Goal: Information Seeking & Learning: Learn about a topic

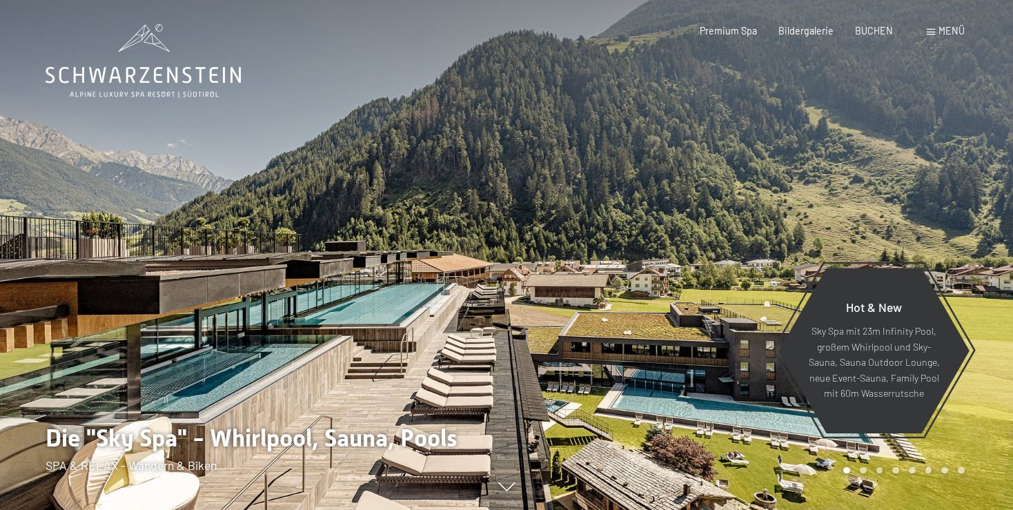
click at [937, 34] on div "Menü" at bounding box center [946, 31] width 38 height 14
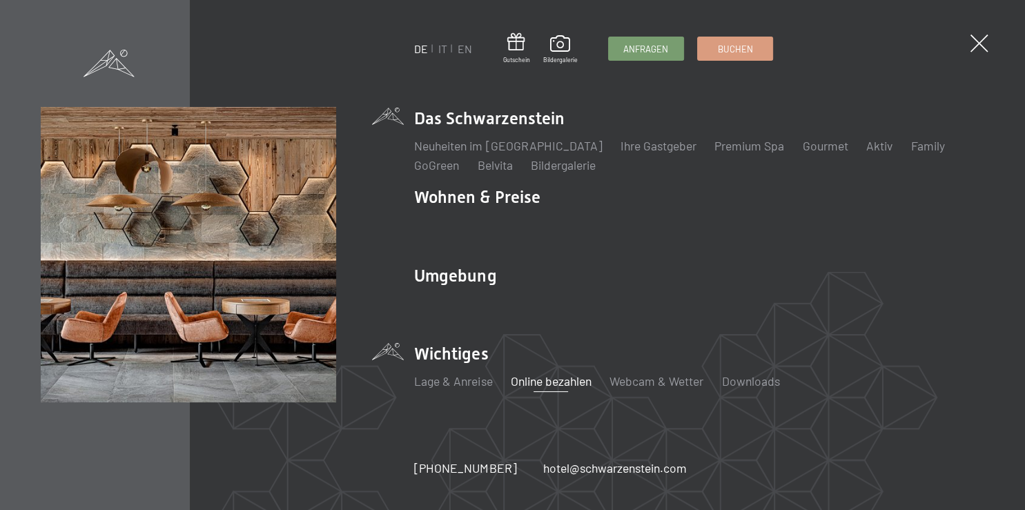
click at [553, 384] on link "Online bezahlen" at bounding box center [551, 380] width 81 height 15
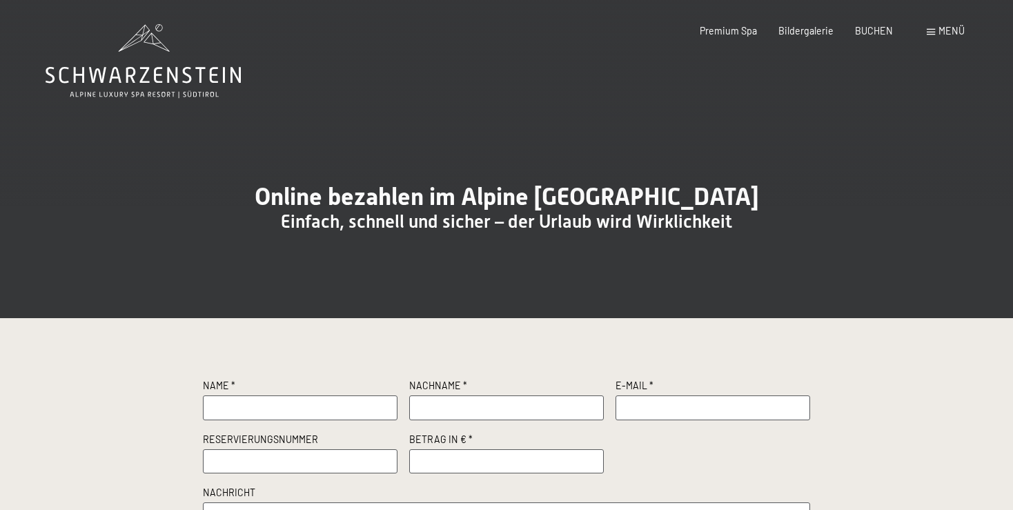
click at [928, 28] on div "Menü" at bounding box center [946, 31] width 38 height 14
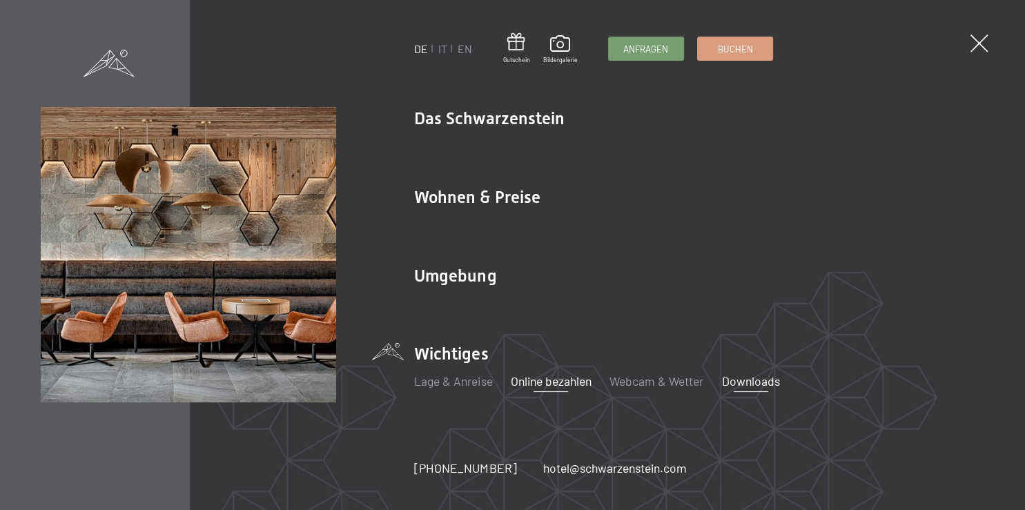
click at [741, 380] on link "Downloads" at bounding box center [751, 380] width 58 height 15
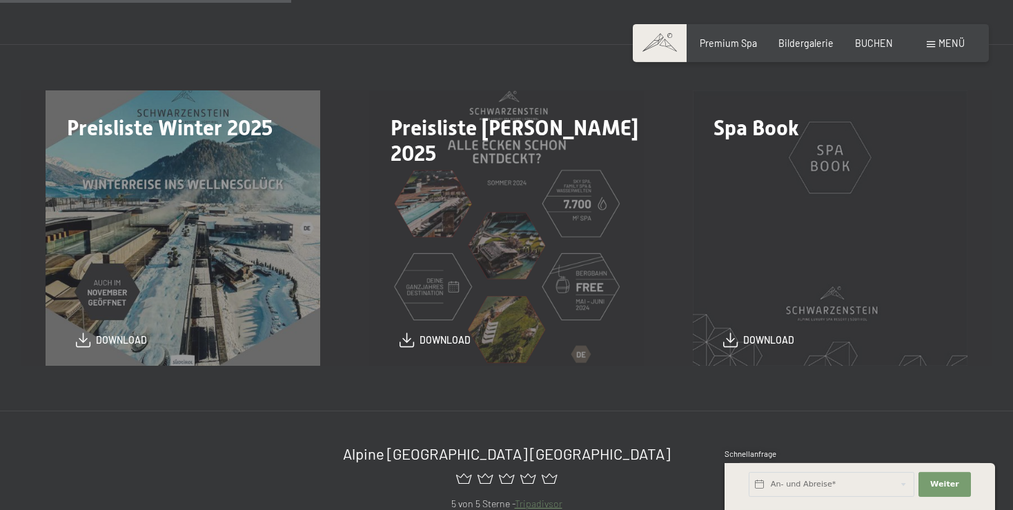
scroll to position [335, 0]
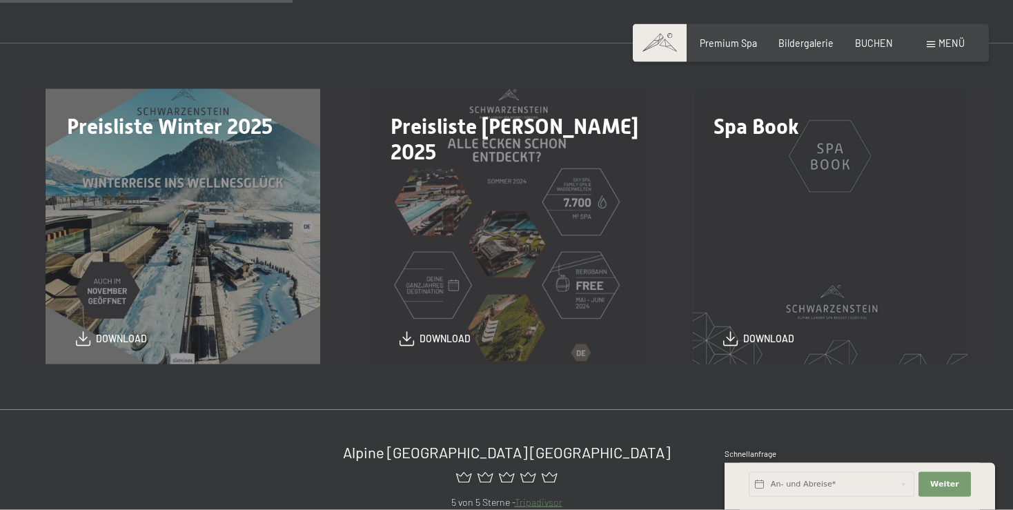
click at [518, 251] on div "Preisliste [PERSON_NAME] 2025 download" at bounding box center [507, 226] width 324 height 275
click at [451, 337] on span "download" at bounding box center [445, 336] width 51 height 14
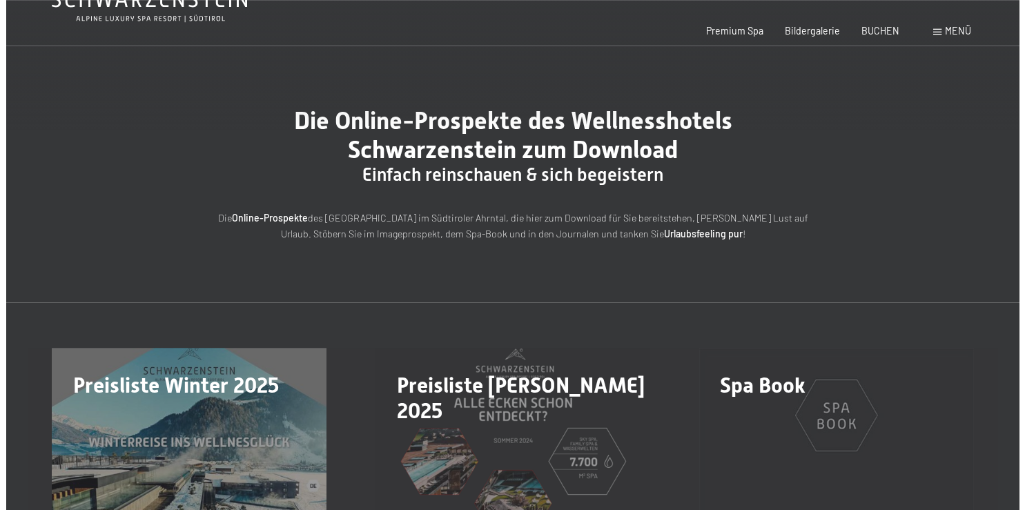
scroll to position [0, 0]
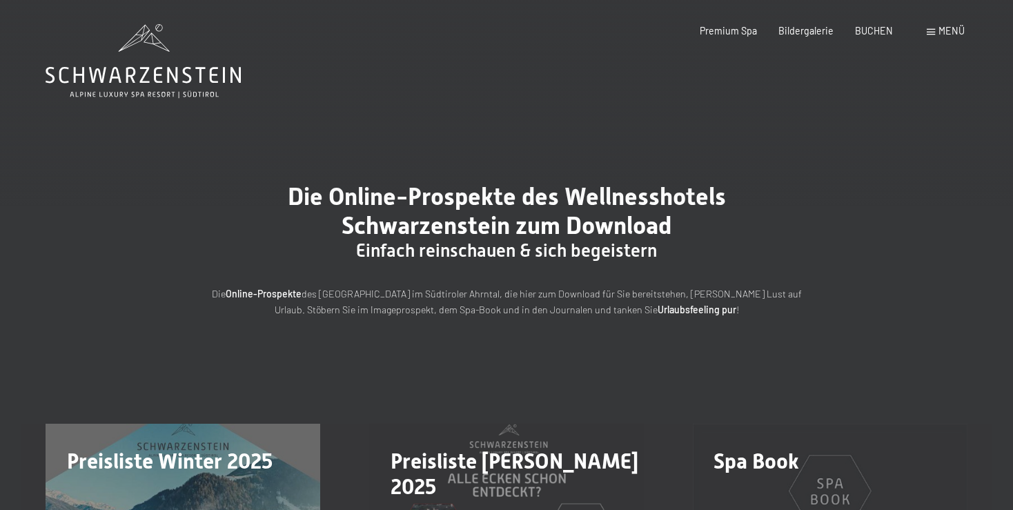
click at [926, 32] on div "Buchen Anfragen Premium Spa Bildergalerie BUCHEN Menü DE IT EN Gutschein Bilder…" at bounding box center [810, 31] width 307 height 14
click at [935, 30] on span at bounding box center [931, 32] width 8 height 6
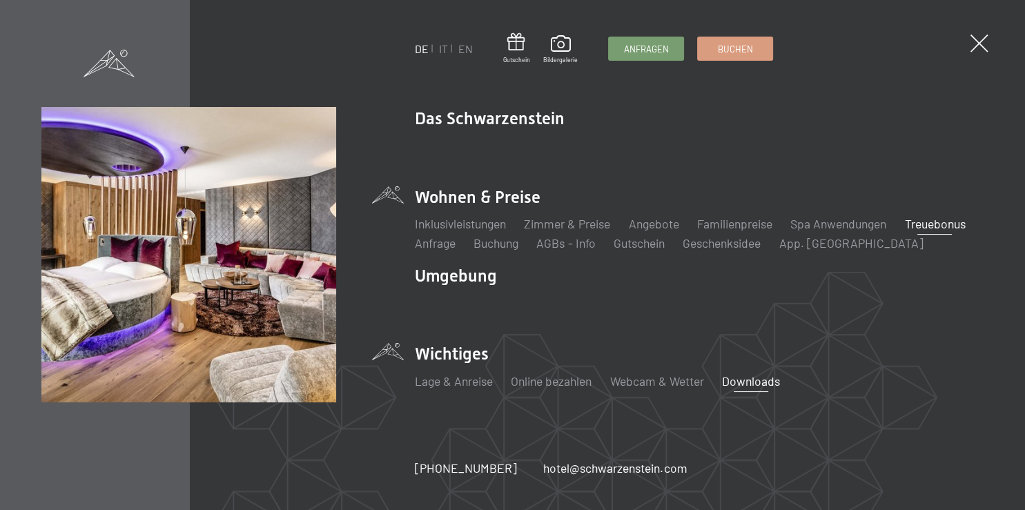
click at [904, 231] on link "Treuebonus" at bounding box center [934, 223] width 61 height 15
click at [595, 241] on link "AGBs - Info" at bounding box center [565, 242] width 59 height 15
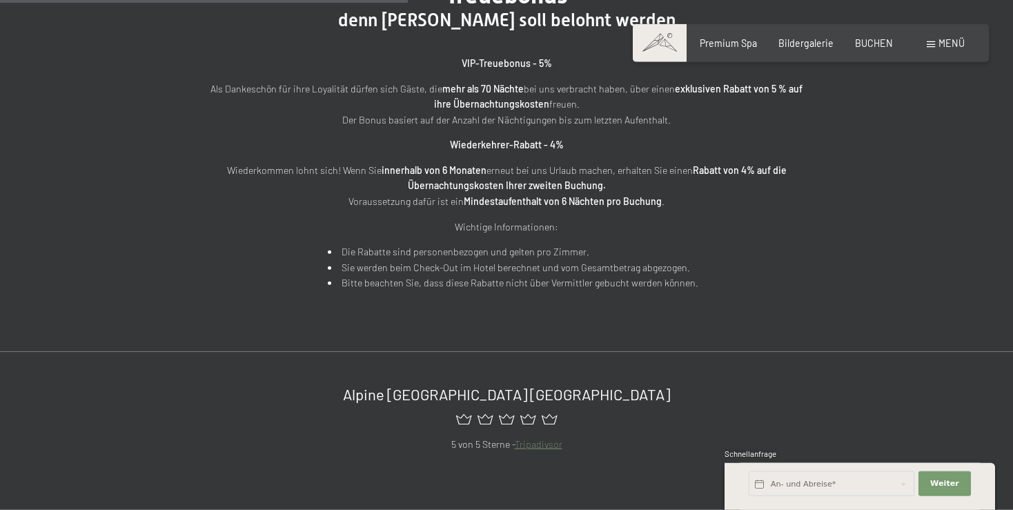
scroll to position [522, 0]
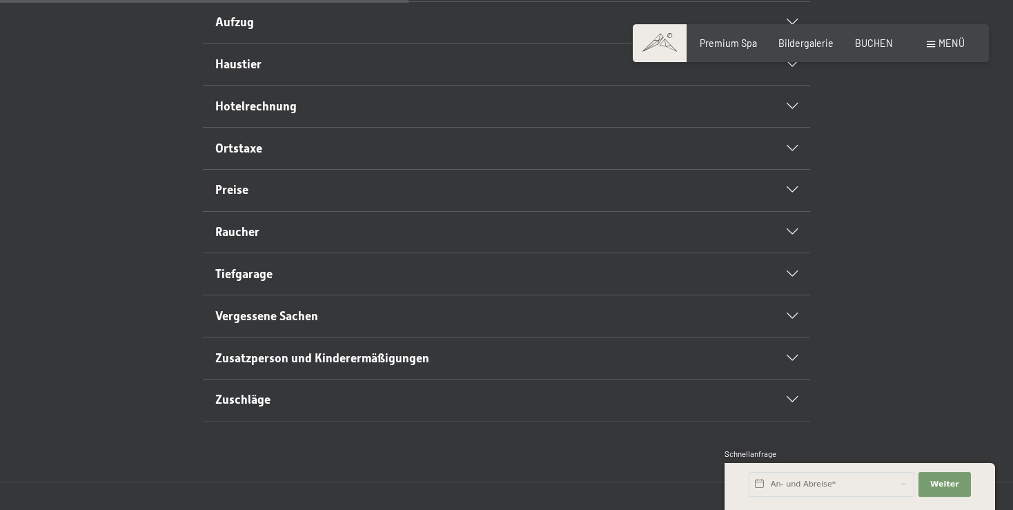
scroll to position [621, 0]
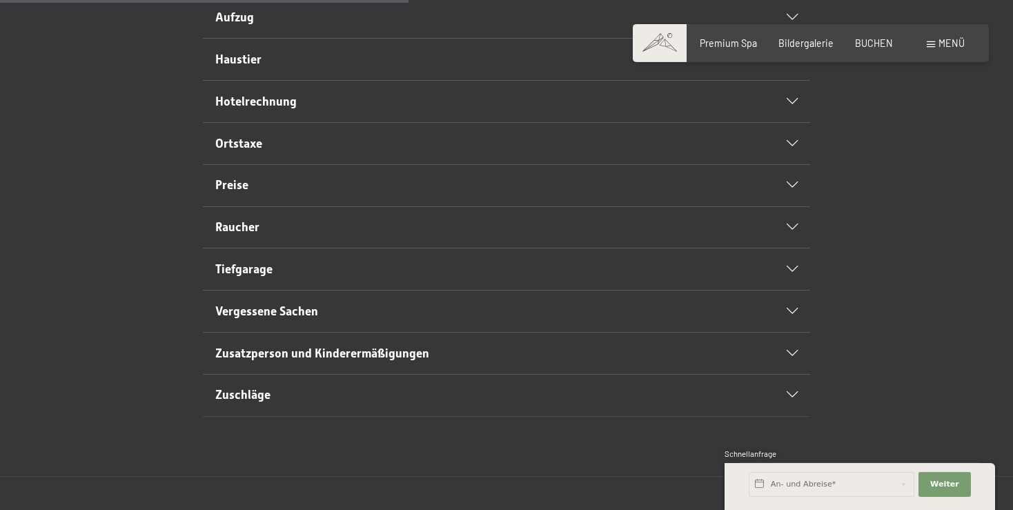
click at [791, 188] on icon at bounding box center [792, 185] width 11 height 6
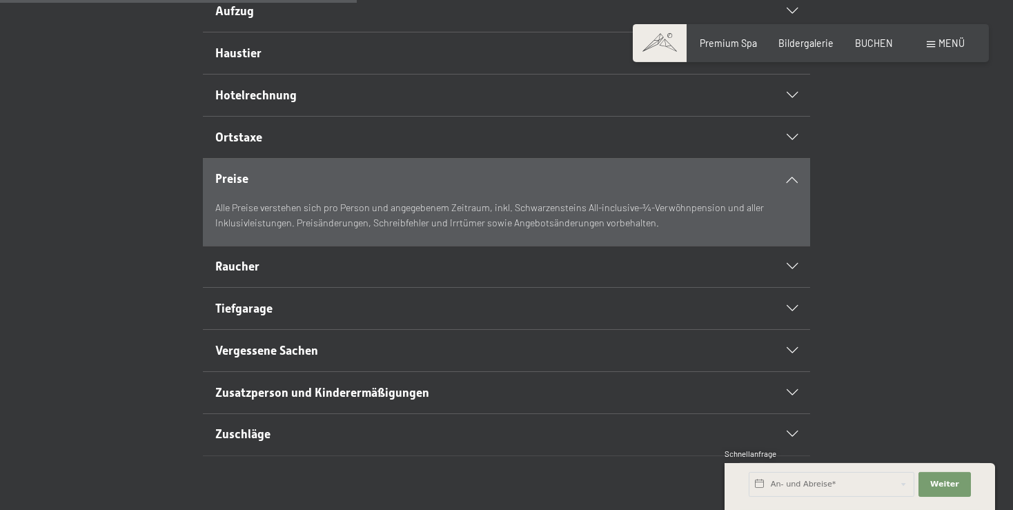
scroll to position [509, 0]
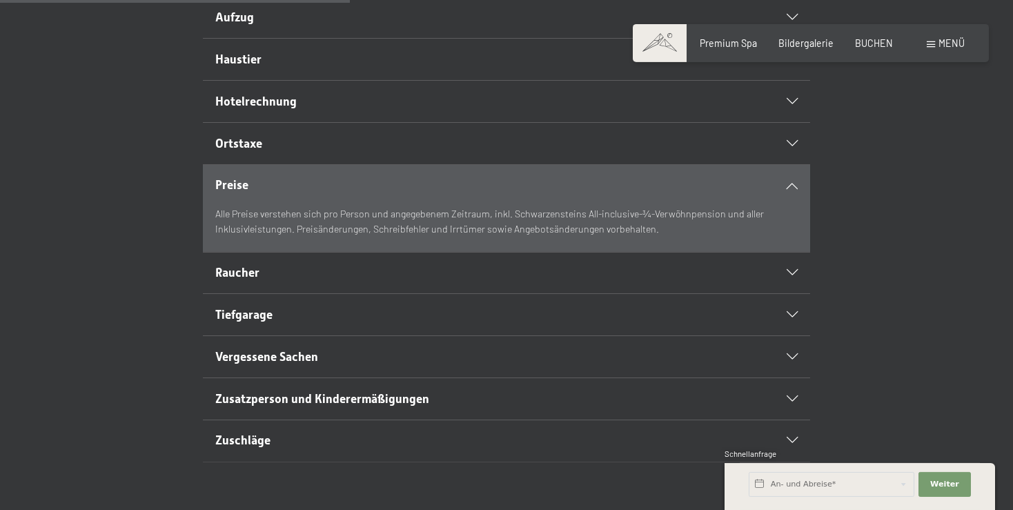
click at [393, 282] on h2 "Raucher" at bounding box center [477, 272] width 525 height 17
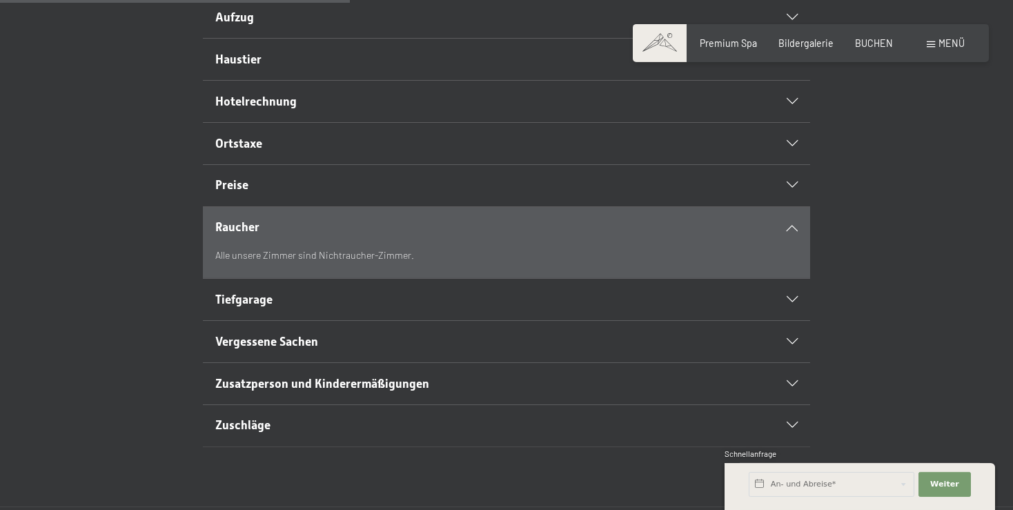
click at [393, 309] on h2 "Tiefgarage" at bounding box center [477, 299] width 525 height 17
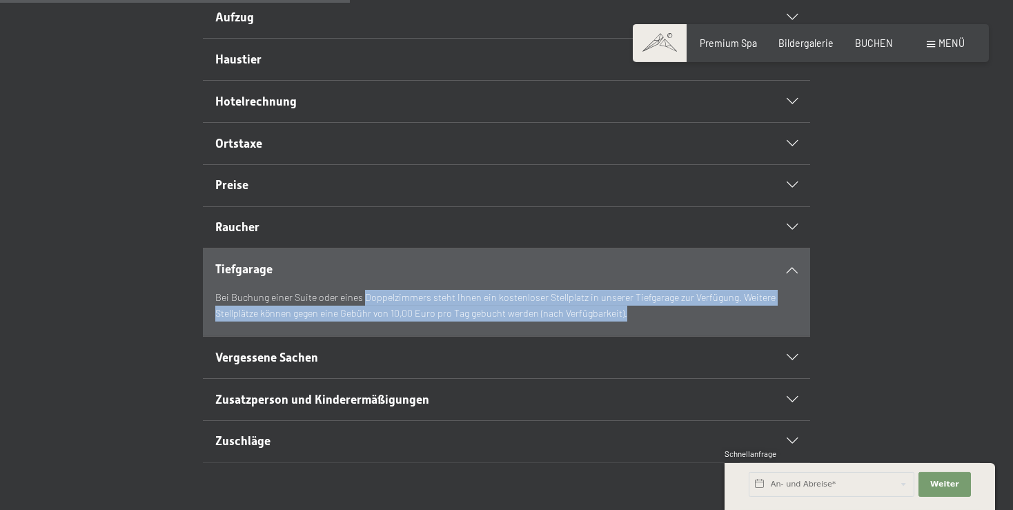
drag, startPoint x: 364, startPoint y: 323, endPoint x: 661, endPoint y: 344, distance: 297.5
click at [661, 321] on p "Bei Buchung einer Suite oder eines Doppelzimmers steht Ihnen ein kostenloser St…" at bounding box center [506, 305] width 583 height 31
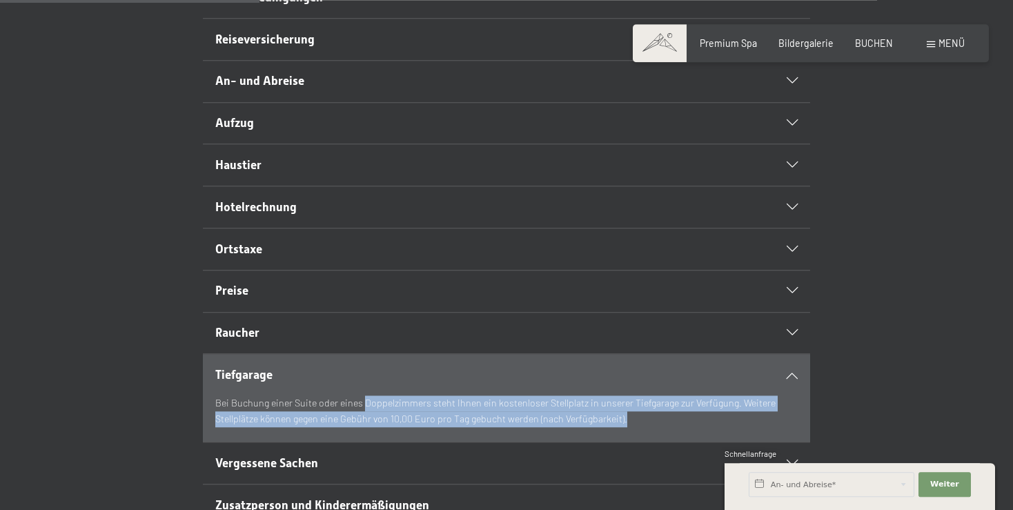
scroll to position [364, 0]
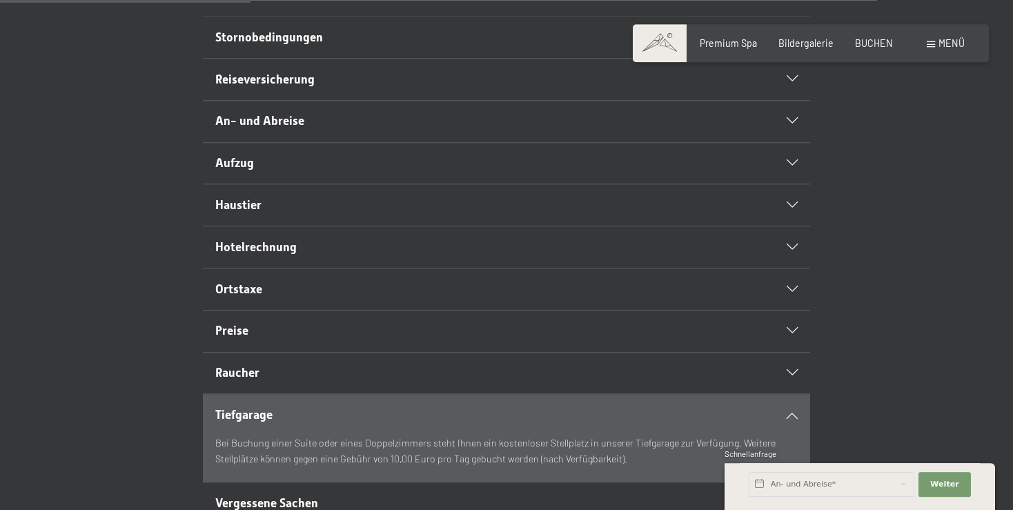
click at [775, 251] on div at bounding box center [785, 247] width 26 height 6
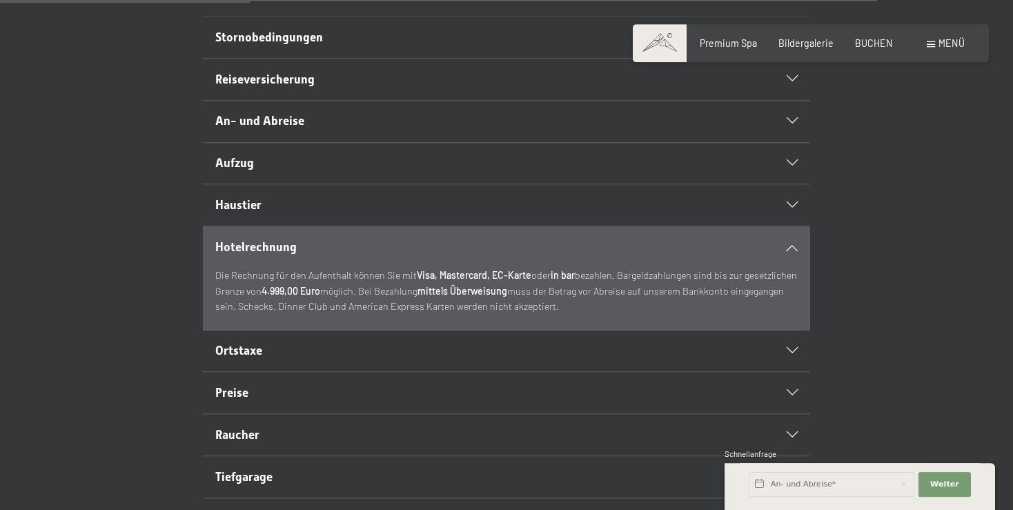
drag, startPoint x: 413, startPoint y: 303, endPoint x: 670, endPoint y: 337, distance: 259.7
click at [670, 315] on p "Die Rechnung für den Aufenthalt können Sie mit Visa, Mastercard, EC-Karte oder …" at bounding box center [506, 291] width 583 height 47
click at [866, 315] on div "Hotelrechnung Die Rechnung für den Aufenthalt können Sie mit Visa, Mastercard, …" at bounding box center [506, 278] width 829 height 104
click at [270, 172] on h2 "Aufzug" at bounding box center [477, 163] width 525 height 17
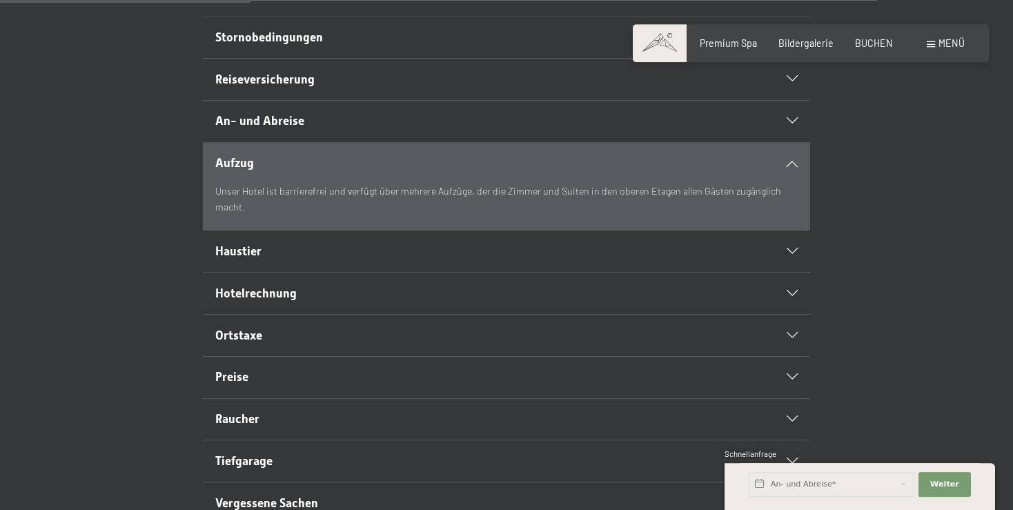
click at [322, 130] on h2 "An- und Abreise" at bounding box center [477, 121] width 525 height 17
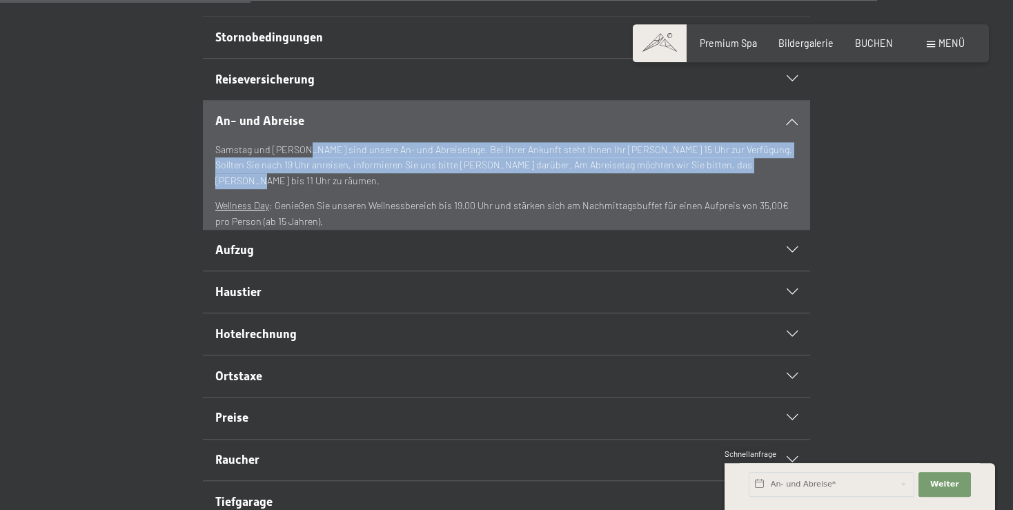
drag, startPoint x: 305, startPoint y: 177, endPoint x: 777, endPoint y: 194, distance: 472.4
click at [777, 189] on p "Samstag und Sonntag sind unsere An- und Abreisetage. Bei Ihrer Ankunft steht Ih…" at bounding box center [506, 165] width 583 height 47
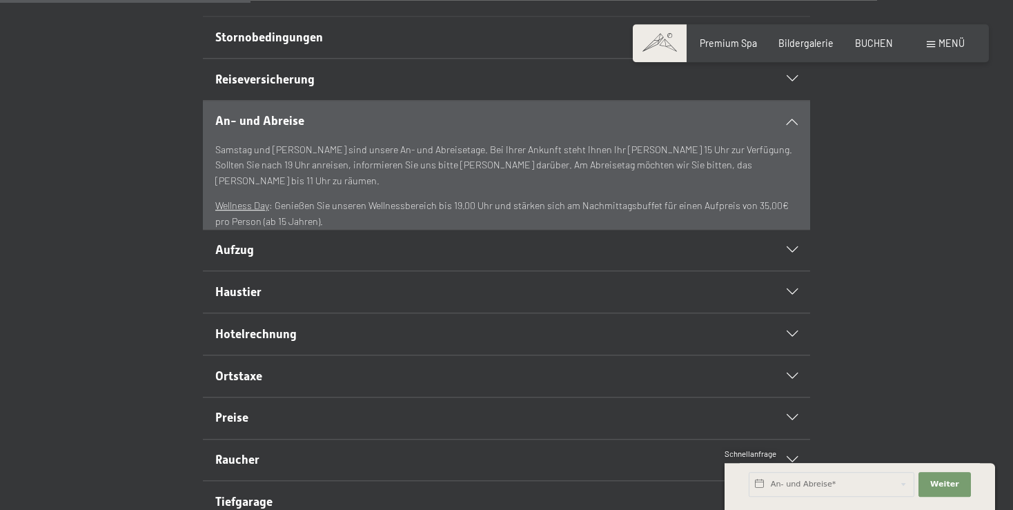
click at [959, 171] on div "An- und Abreise Samstag und Sonntag sind unsere An- und Abreisetage. Bei Ihrer …" at bounding box center [506, 165] width 920 height 130
click at [788, 142] on div "An- und Abreise" at bounding box center [506, 121] width 583 height 41
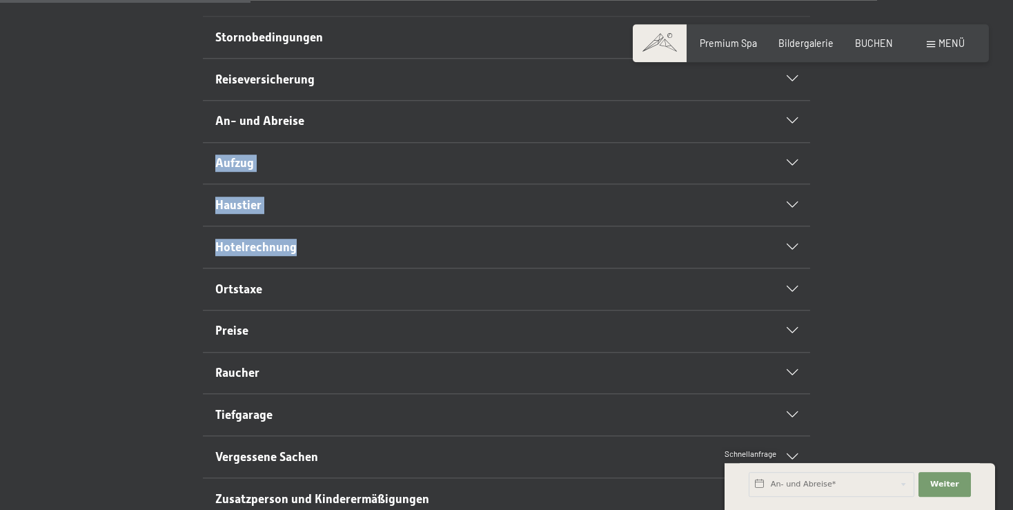
drag, startPoint x: 788, startPoint y: 146, endPoint x: 716, endPoint y: 318, distance: 187.2
click at [716, 318] on div "Stornobedingungen Leider kann immer mal was dazwischenkommen, sodass Sie Ihren …" at bounding box center [506, 289] width 1013 height 547
